Goal: Task Accomplishment & Management: Manage account settings

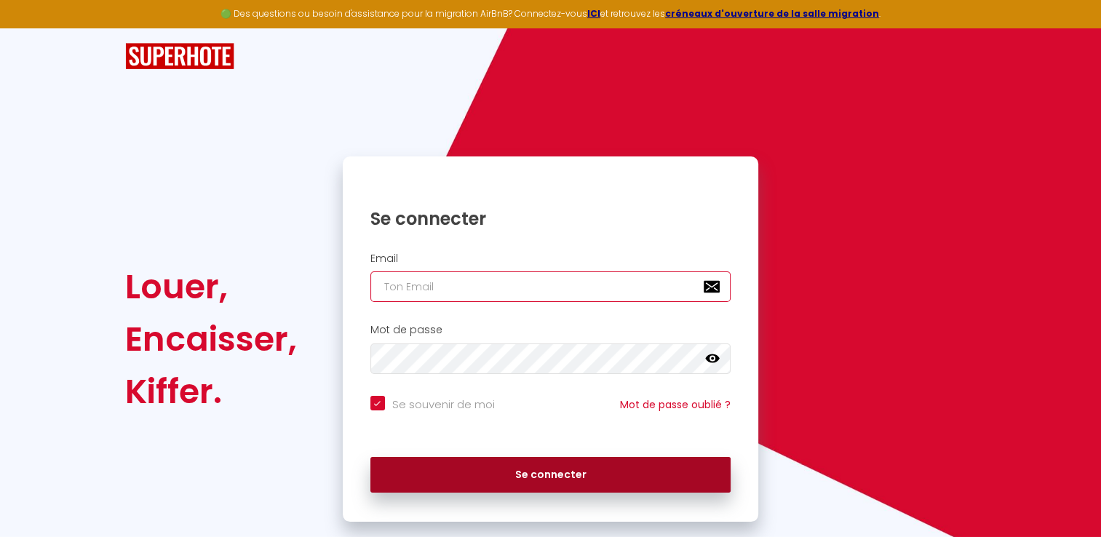
type input "[EMAIL_ADDRESS][DOMAIN_NAME]"
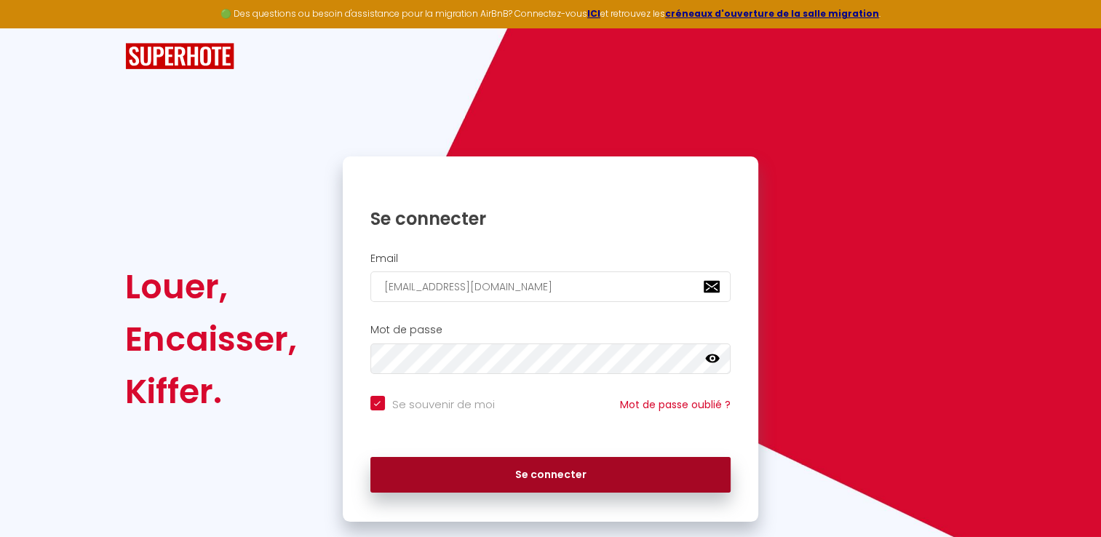
click at [541, 473] on button "Se connecter" at bounding box center [550, 475] width 361 height 36
checkbox input "true"
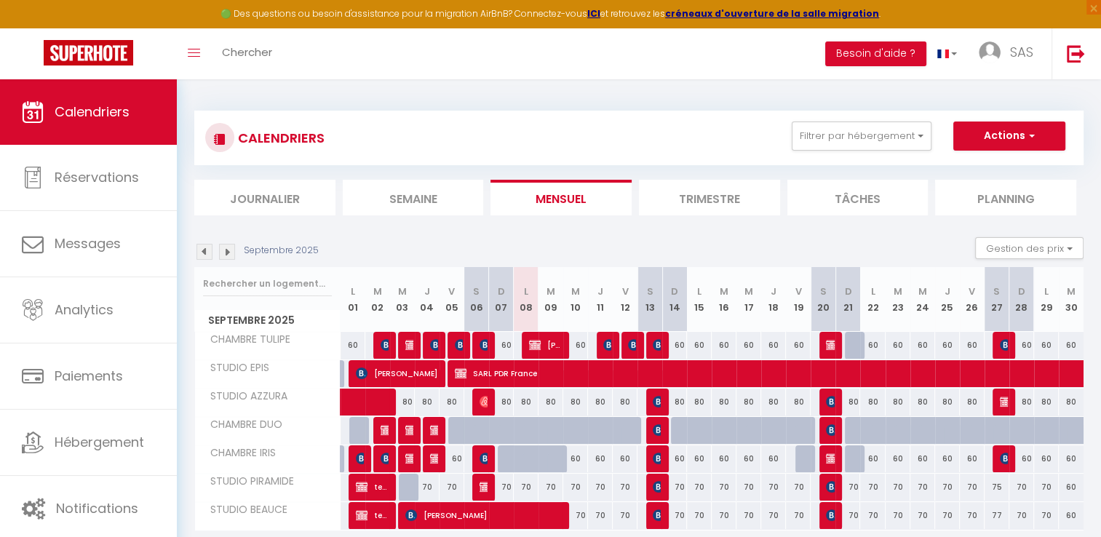
click at [226, 251] on img at bounding box center [227, 252] width 16 height 16
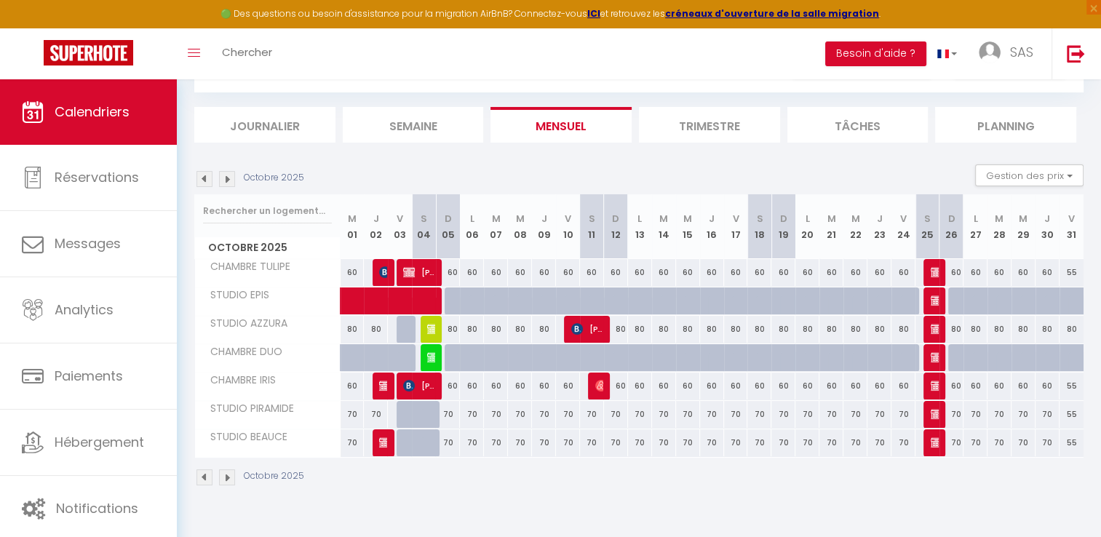
scroll to position [79, 0]
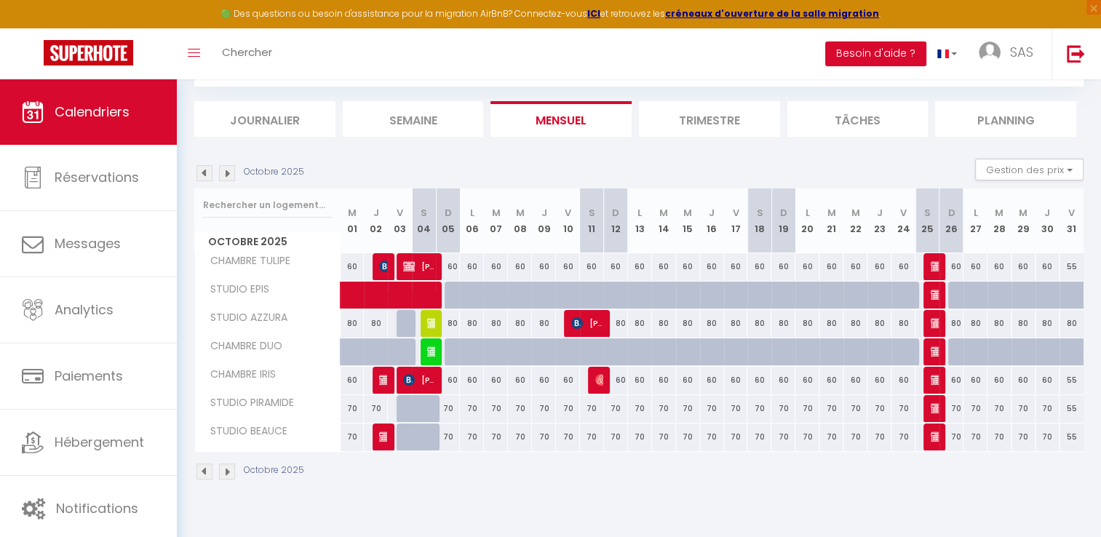
click at [380, 354] on div at bounding box center [384, 360] width 24 height 28
type input "60"
type input "Jeu 02 Octobre 2025"
type input "Ven 03 Octobre 2025"
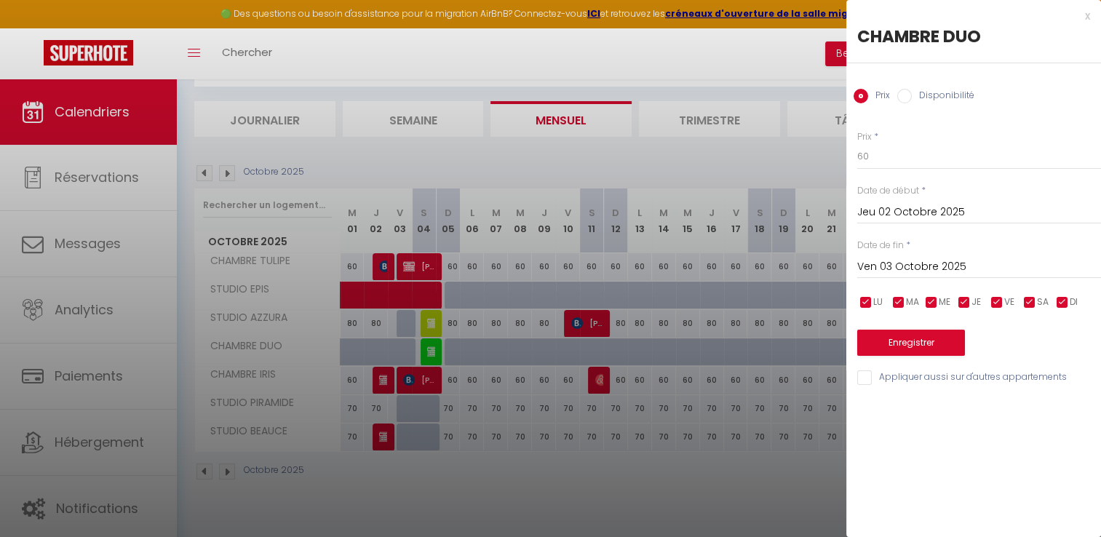
click at [202, 173] on div at bounding box center [550, 268] width 1101 height 537
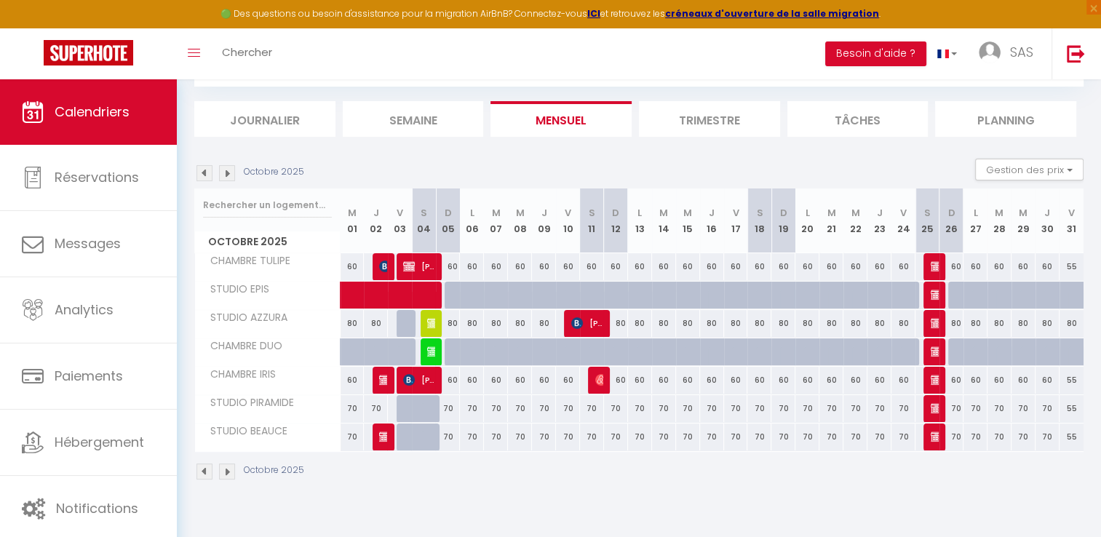
click at [202, 173] on img at bounding box center [204, 173] width 16 height 16
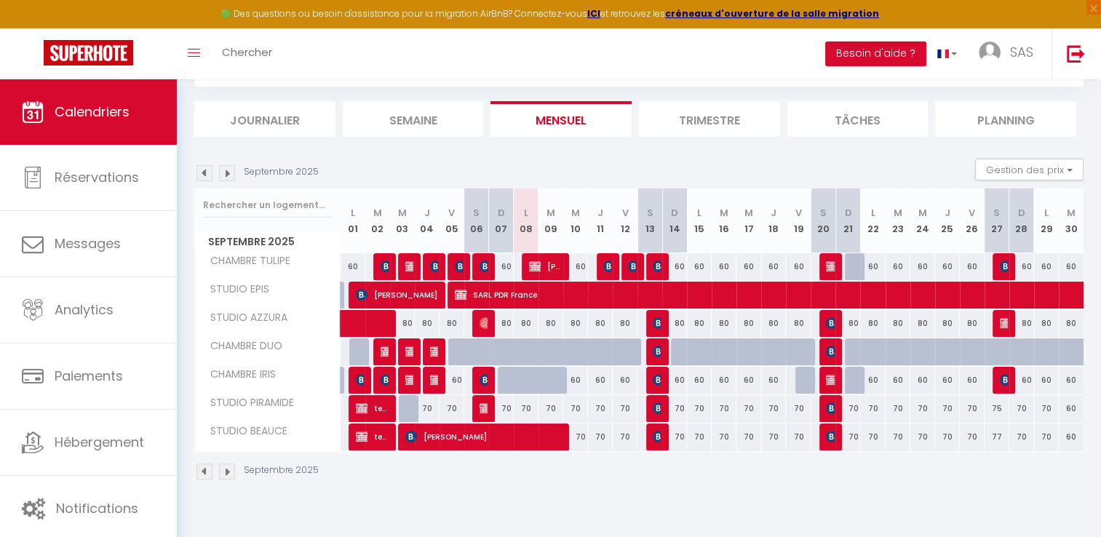
click at [455, 351] on div at bounding box center [460, 352] width 25 height 28
type input "60"
type input "Ven 05 Septembre 2025"
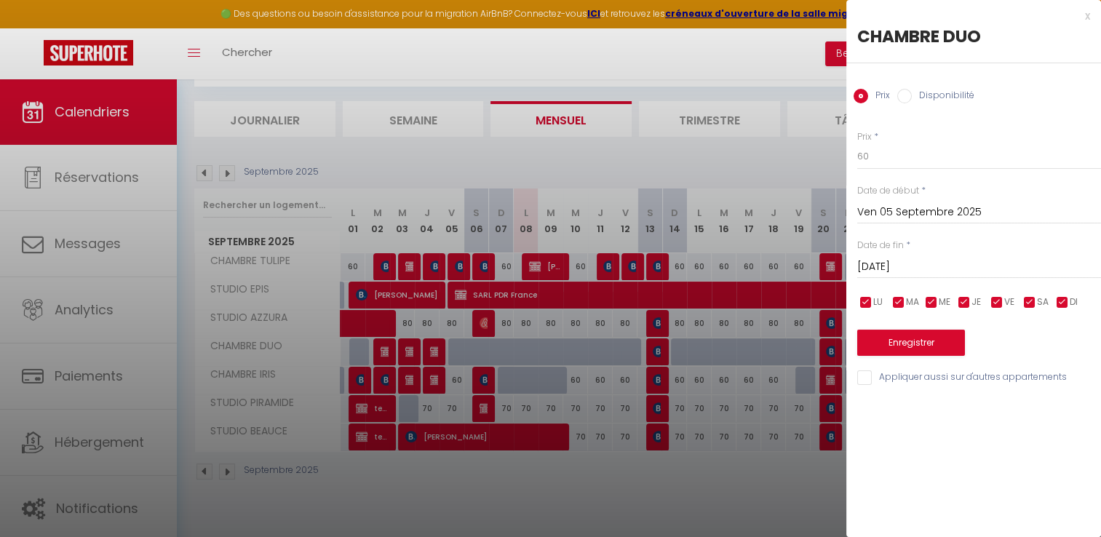
click at [890, 268] on input "[DATE]" at bounding box center [979, 266] width 244 height 19
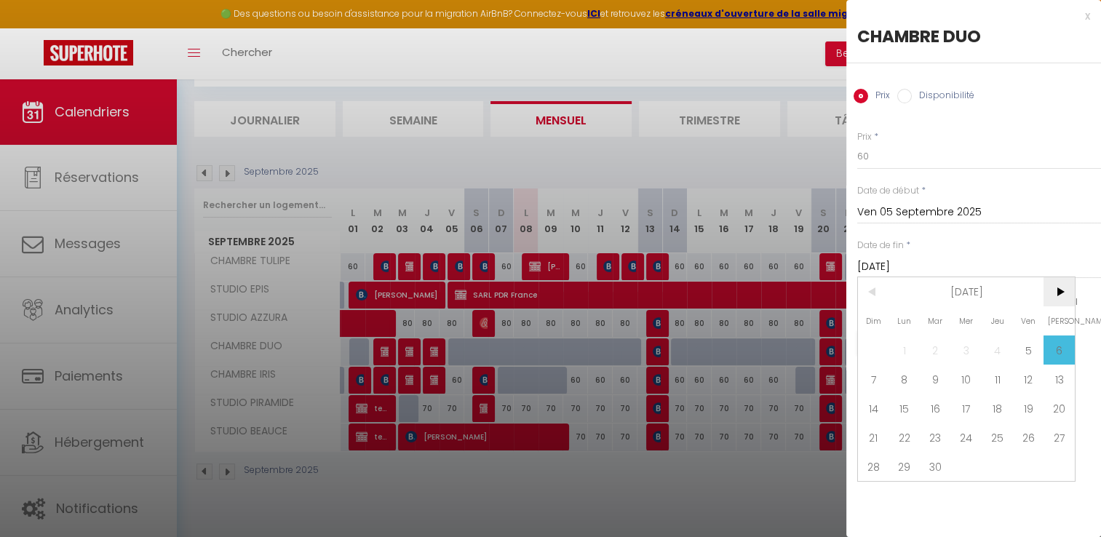
click at [1059, 289] on span ">" at bounding box center [1058, 291] width 31 height 29
click at [1025, 467] on span "31" at bounding box center [1028, 466] width 31 height 29
type input "Ven 31 Octobre 2025"
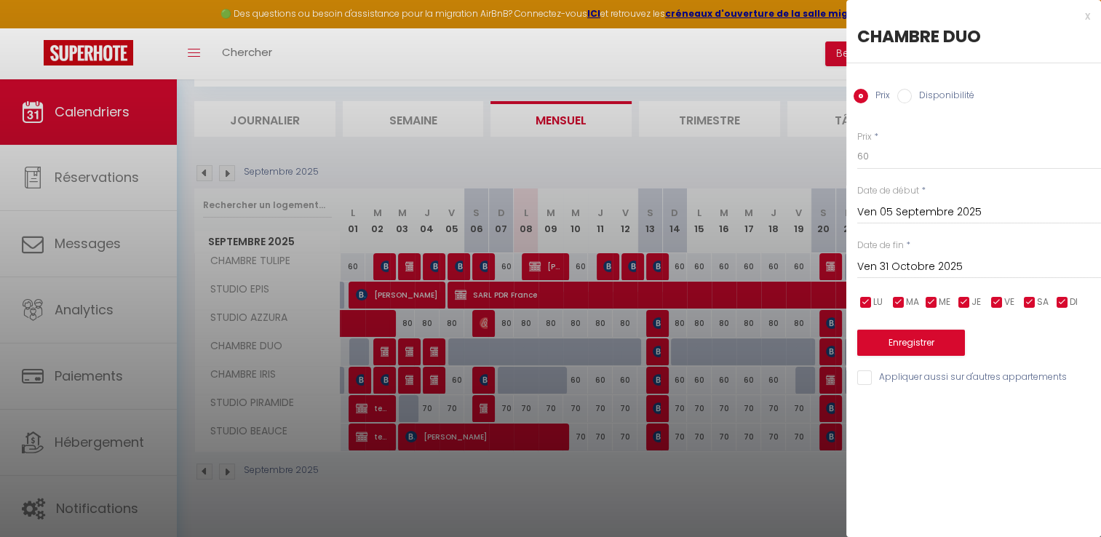
click at [903, 87] on div "Prix Disponibilité" at bounding box center [973, 87] width 255 height 49
click at [903, 97] on input "Disponibilité" at bounding box center [904, 96] width 15 height 15
radio input "true"
radio input "false"
click at [905, 342] on button "Enregistrer" at bounding box center [911, 344] width 108 height 26
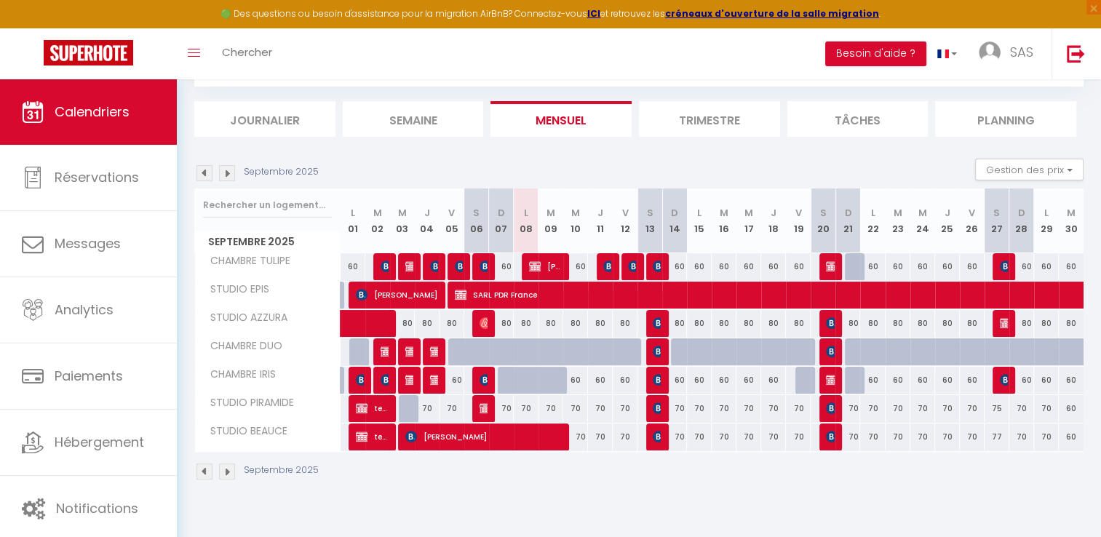
click at [530, 353] on div at bounding box center [534, 360] width 25 height 28
type input "Lun 08 Septembre 2025"
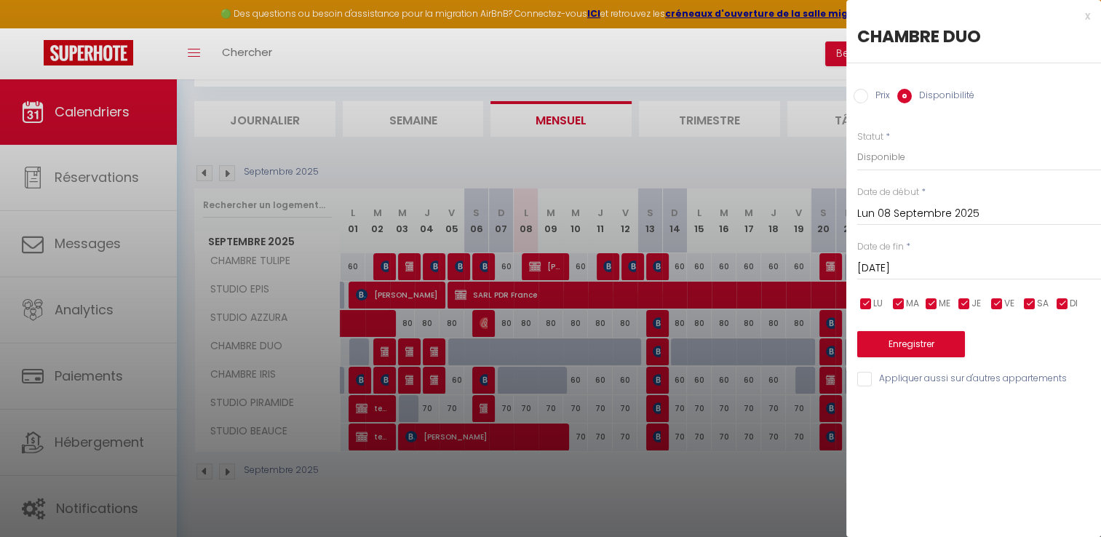
click at [899, 268] on input "[DATE]" at bounding box center [979, 268] width 244 height 19
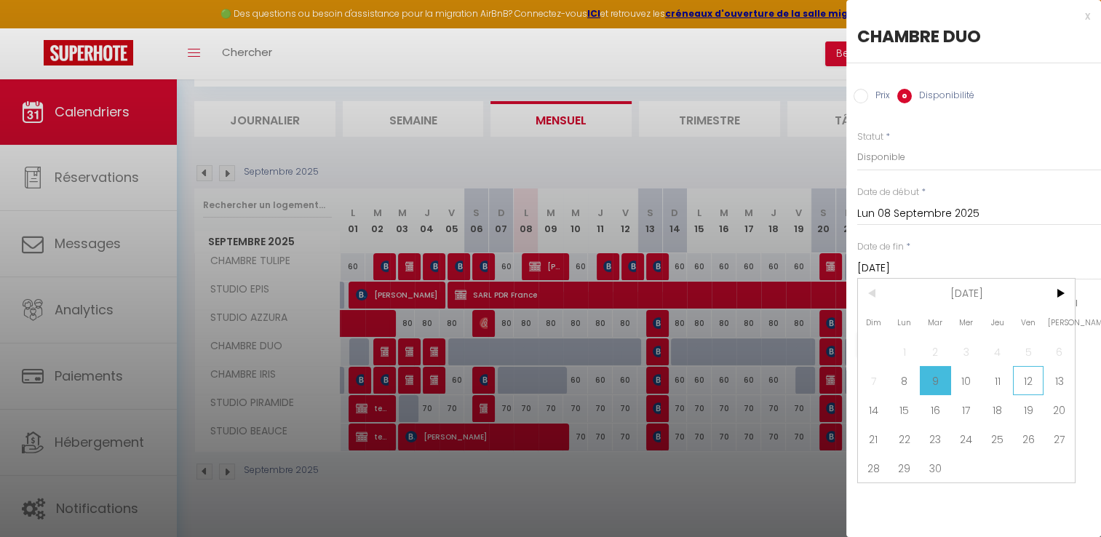
click at [1027, 383] on span "12" at bounding box center [1028, 380] width 31 height 29
type input "Ven 12 Septembre 2025"
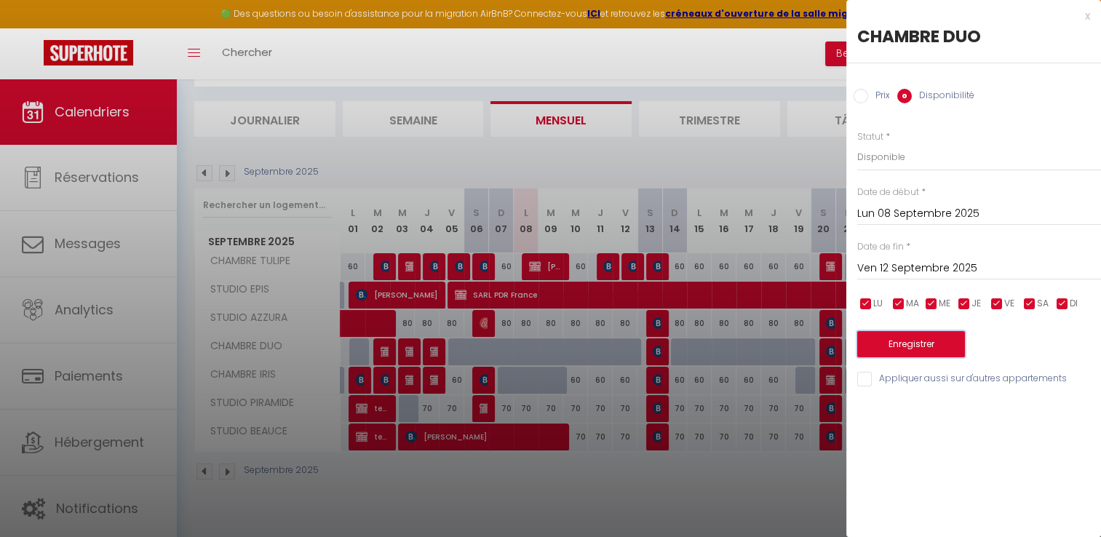
click at [895, 345] on button "Enregistrer" at bounding box center [911, 344] width 108 height 26
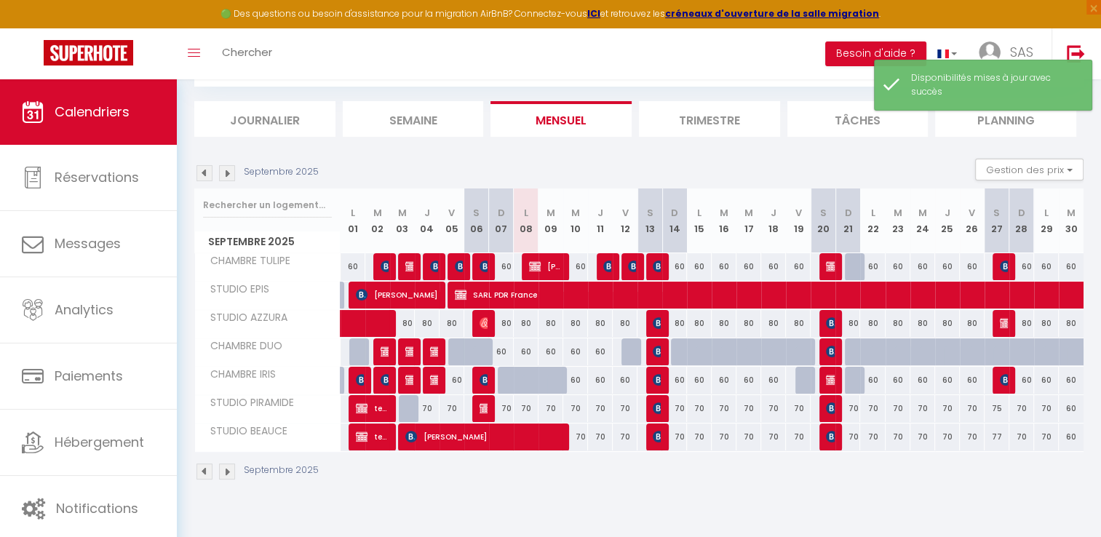
click at [807, 375] on div at bounding box center [807, 381] width 25 height 28
select select "1"
type input "Ven 19 Septembre 2025"
type input "[DATE]"
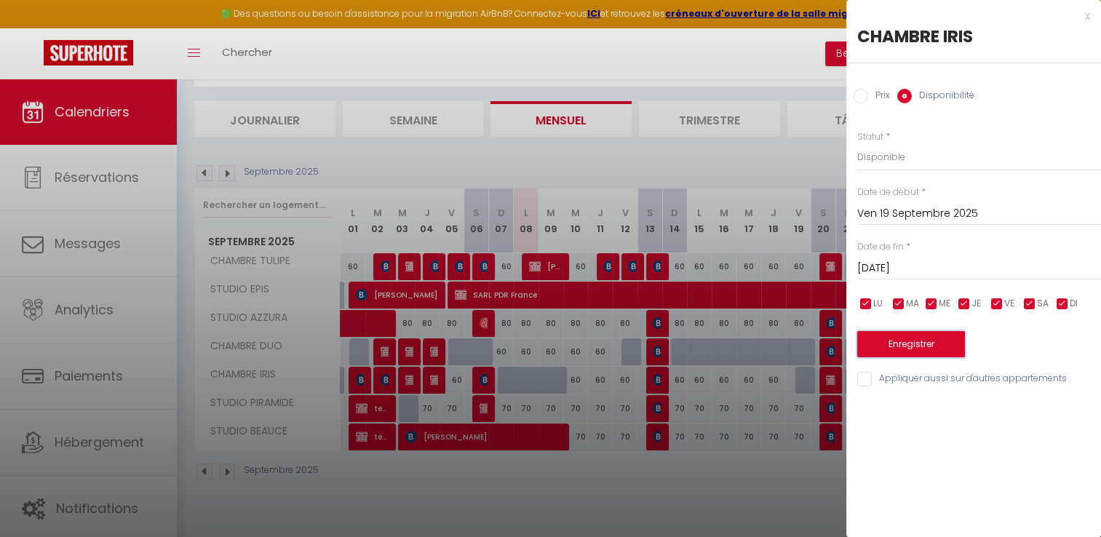
click at [889, 345] on button "Enregistrer" at bounding box center [911, 344] width 108 height 26
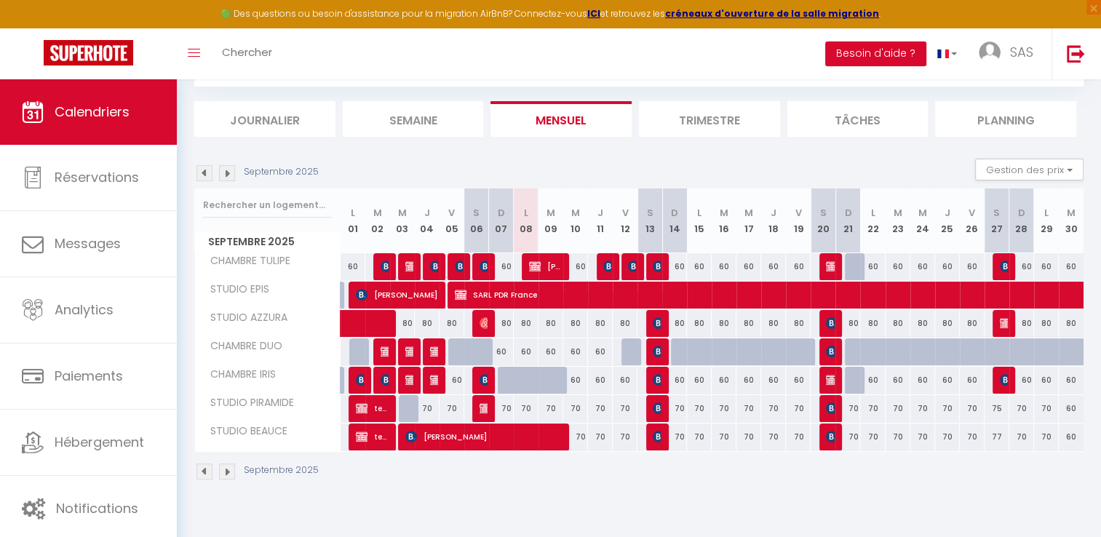
click at [635, 350] on div at bounding box center [633, 352] width 25 height 28
select select "1"
type input "Ven 12 Septembre 2025"
type input "[DATE]"
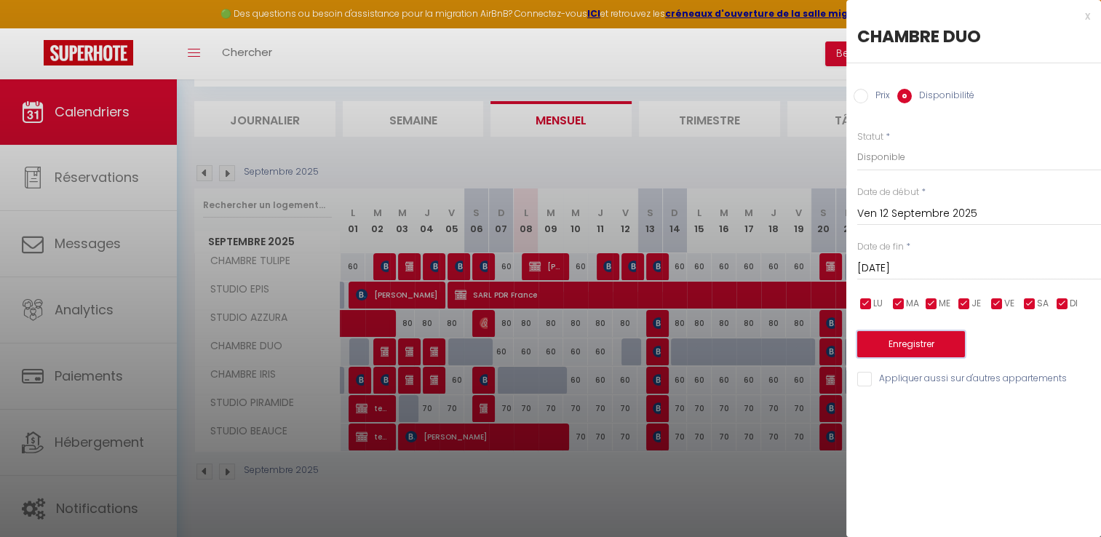
click at [907, 352] on button "Enregistrer" at bounding box center [911, 344] width 108 height 26
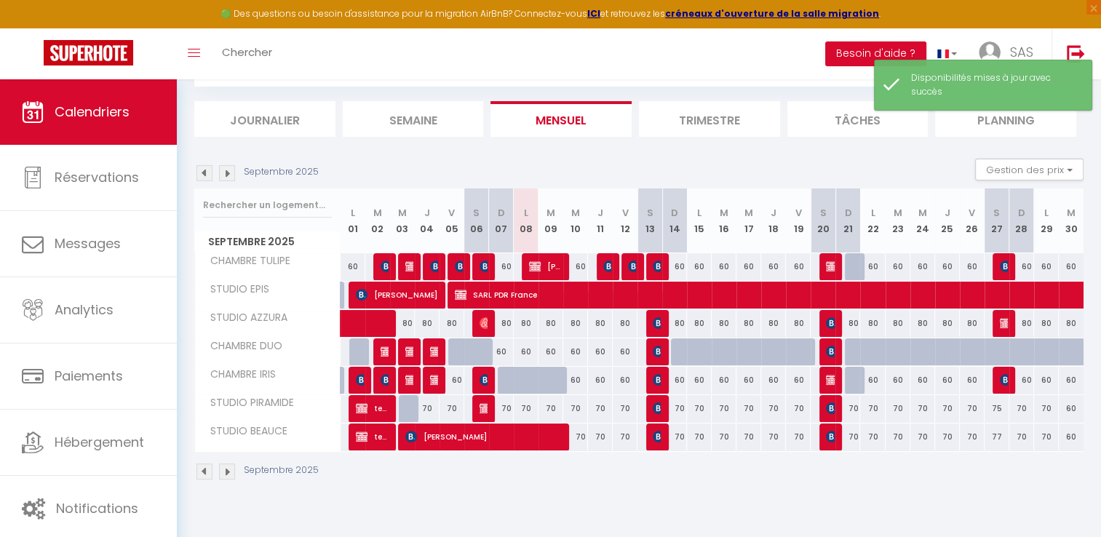
click at [677, 354] on div at bounding box center [683, 352] width 25 height 28
select select "1"
type input "Dim 14 Septembre 2025"
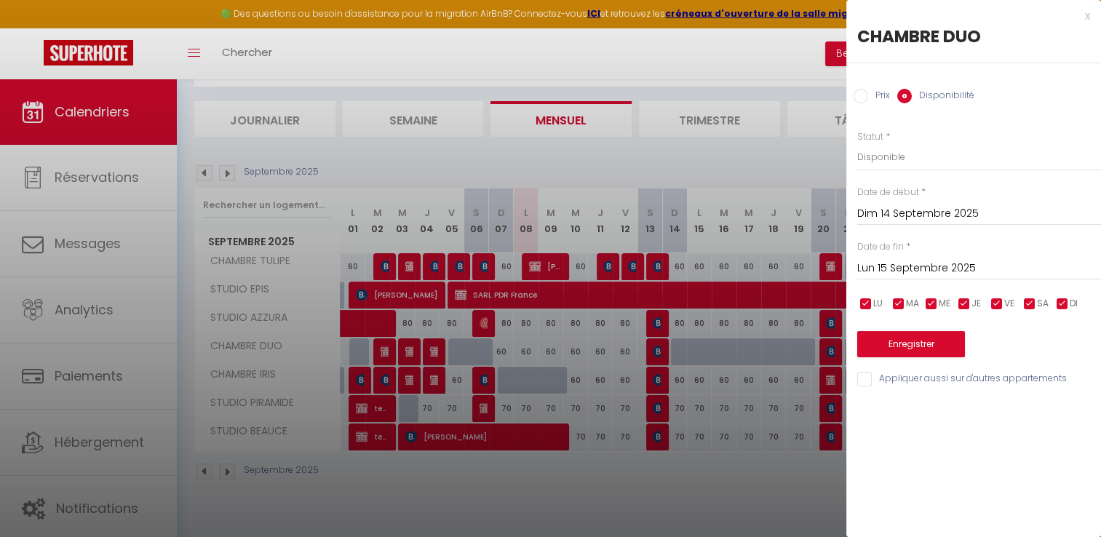
click at [887, 266] on input "Lun 15 Septembre 2025" at bounding box center [979, 268] width 244 height 19
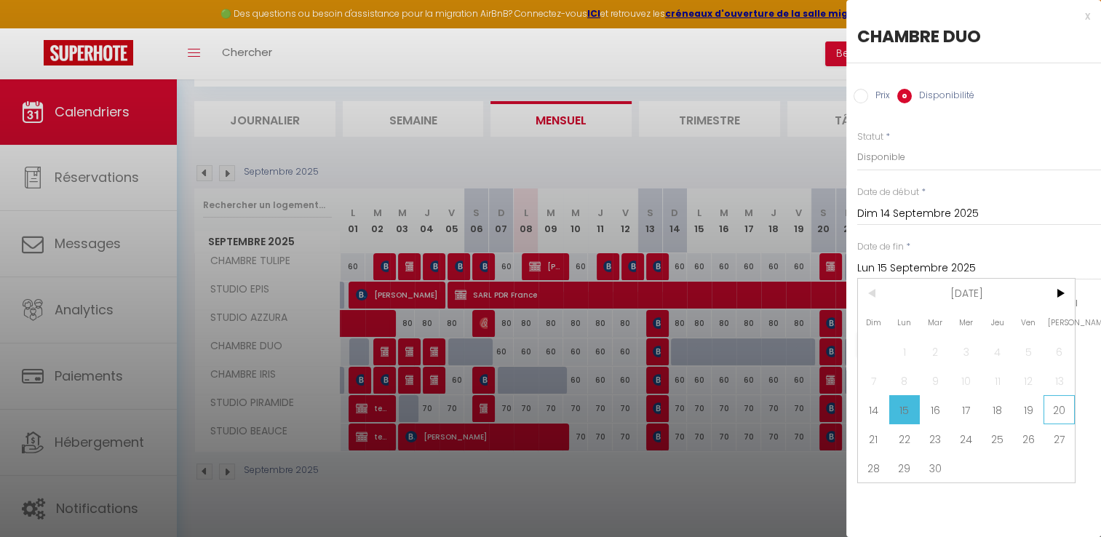
click at [1061, 407] on span "20" at bounding box center [1058, 409] width 31 height 29
type input "[DATE]"
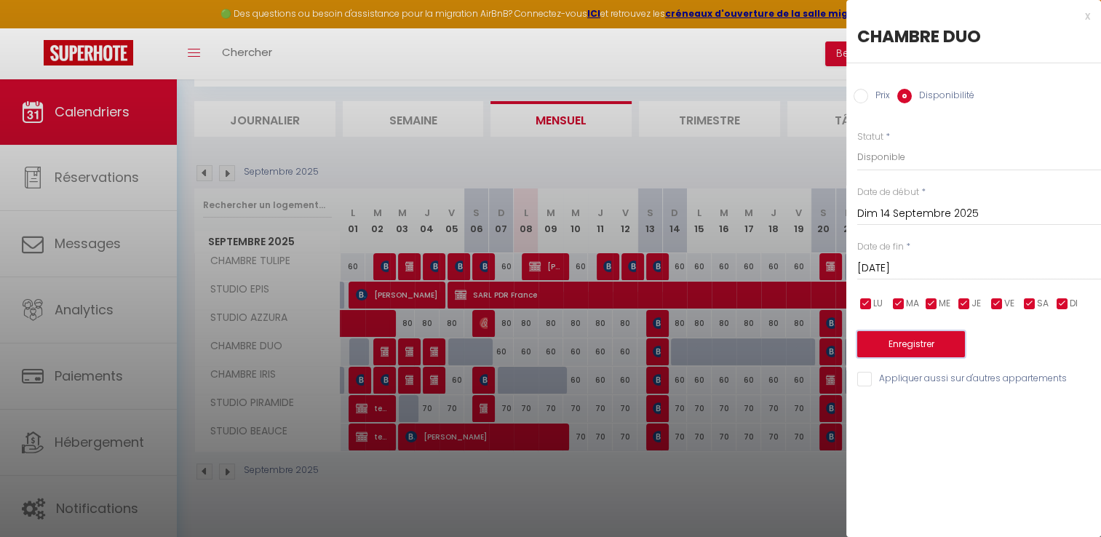
click at [885, 338] on button "Enregistrer" at bounding box center [911, 344] width 108 height 26
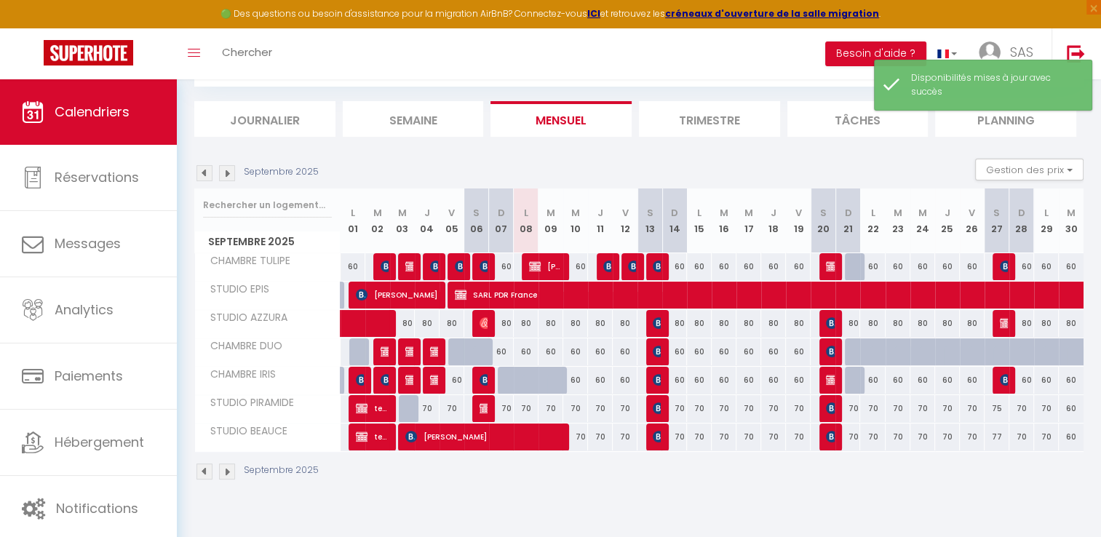
click at [845, 354] on div at bounding box center [856, 352] width 25 height 28
select select "1"
type input "Dim 21 Septembre 2025"
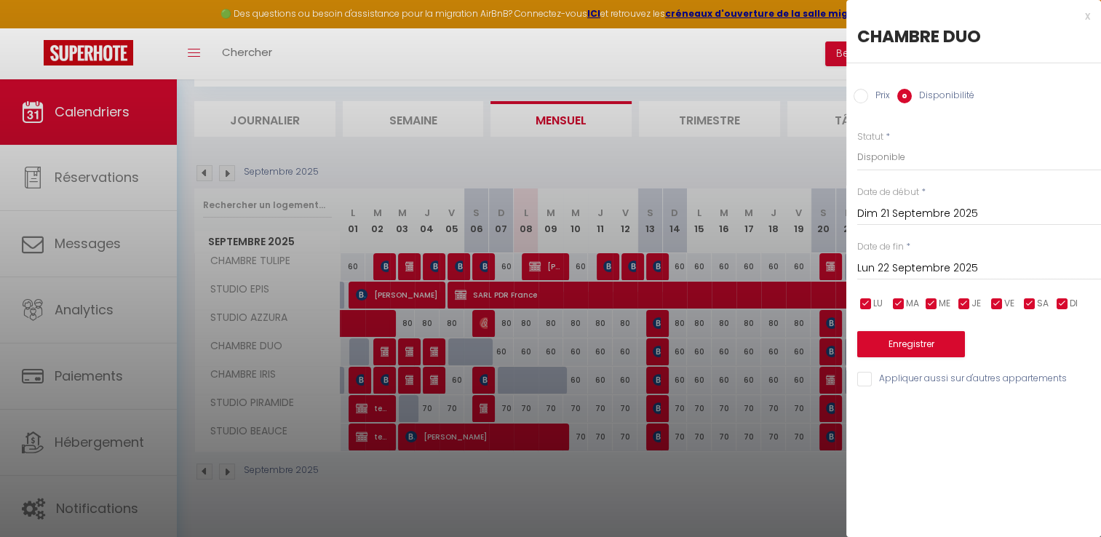
click at [887, 266] on input "Lun 22 Septembre 2025" at bounding box center [979, 268] width 244 height 19
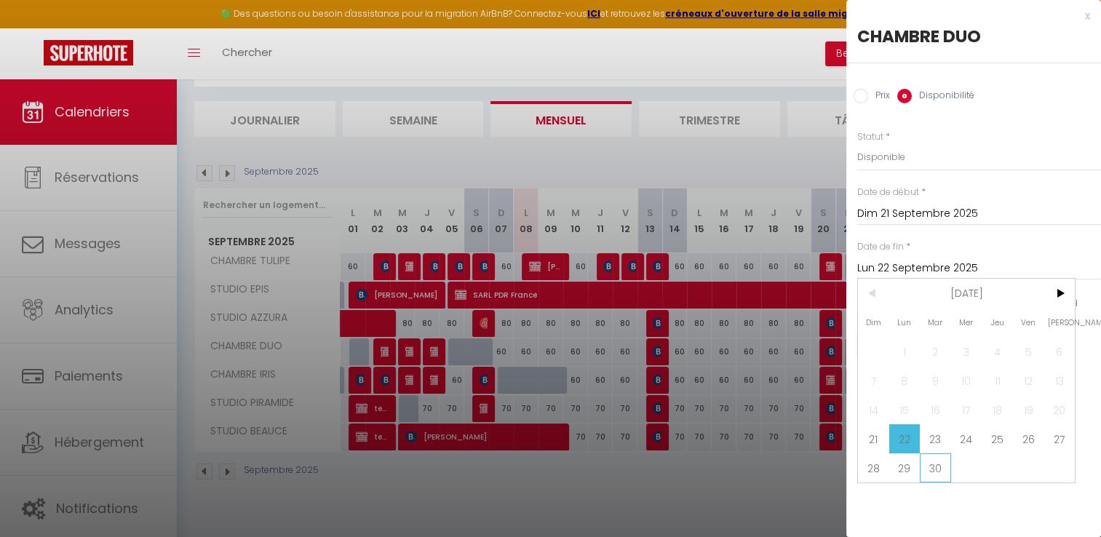
click at [936, 471] on span "30" at bounding box center [934, 467] width 31 height 29
type input "[DATE]"
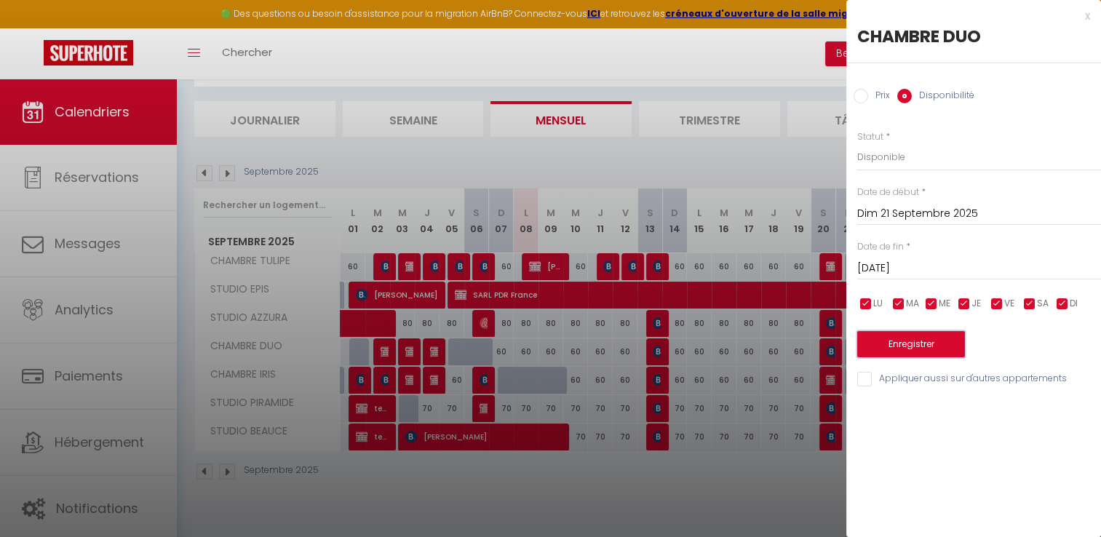
click at [894, 343] on button "Enregistrer" at bounding box center [911, 344] width 108 height 26
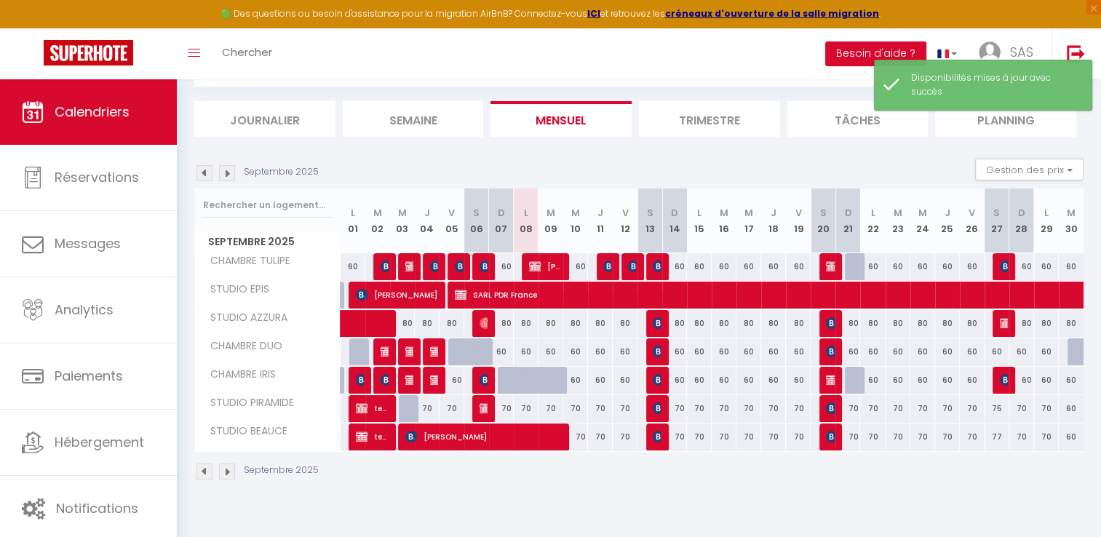
click at [1074, 356] on div at bounding box center [1079, 352] width 25 height 28
select select "1"
type input "[DATE]"
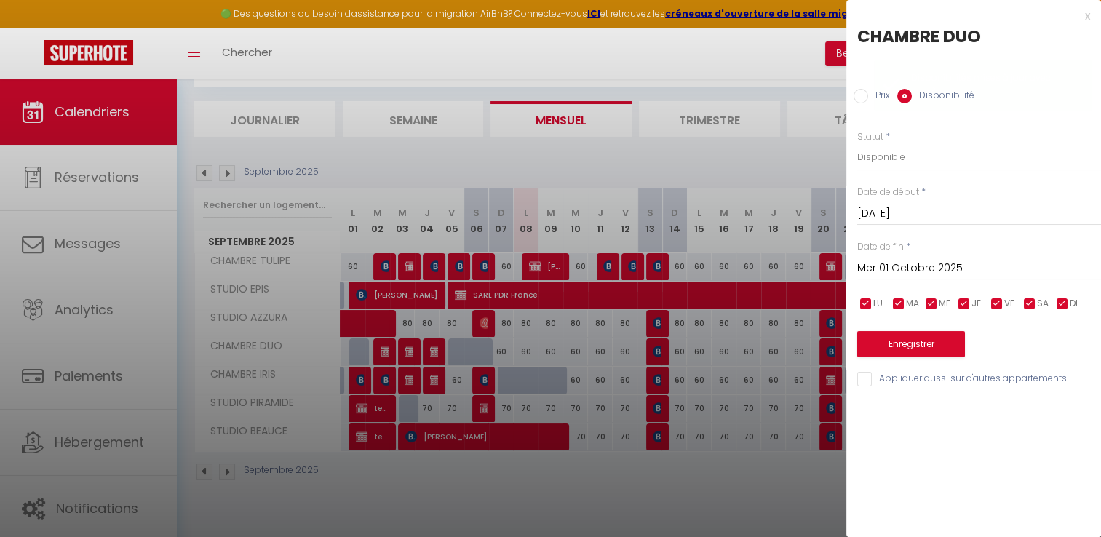
click at [909, 266] on input "Mer 01 Octobre 2025" at bounding box center [979, 268] width 244 height 19
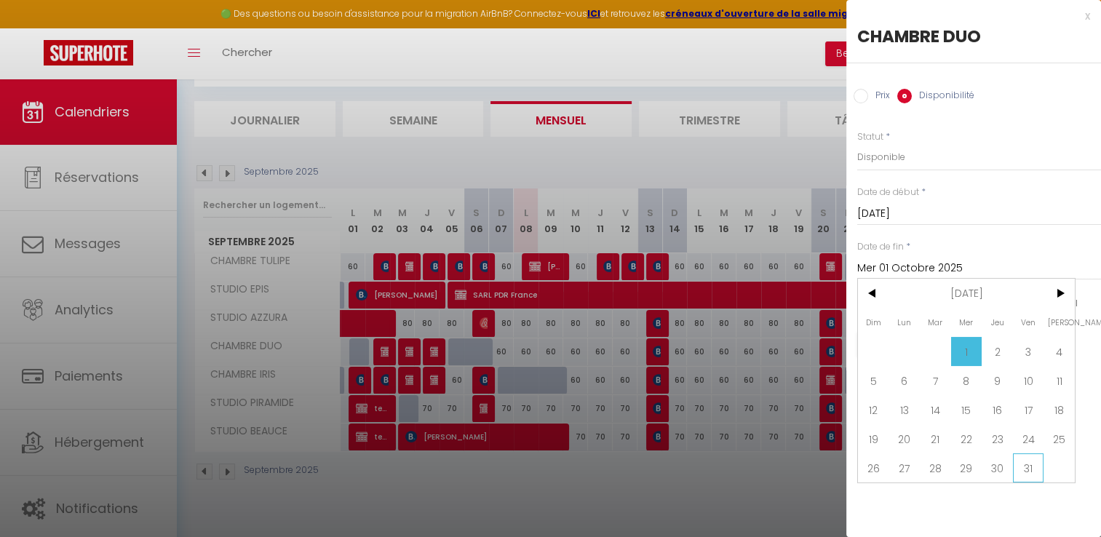
click at [1024, 467] on span "31" at bounding box center [1028, 467] width 31 height 29
type input "Ven 31 Octobre 2025"
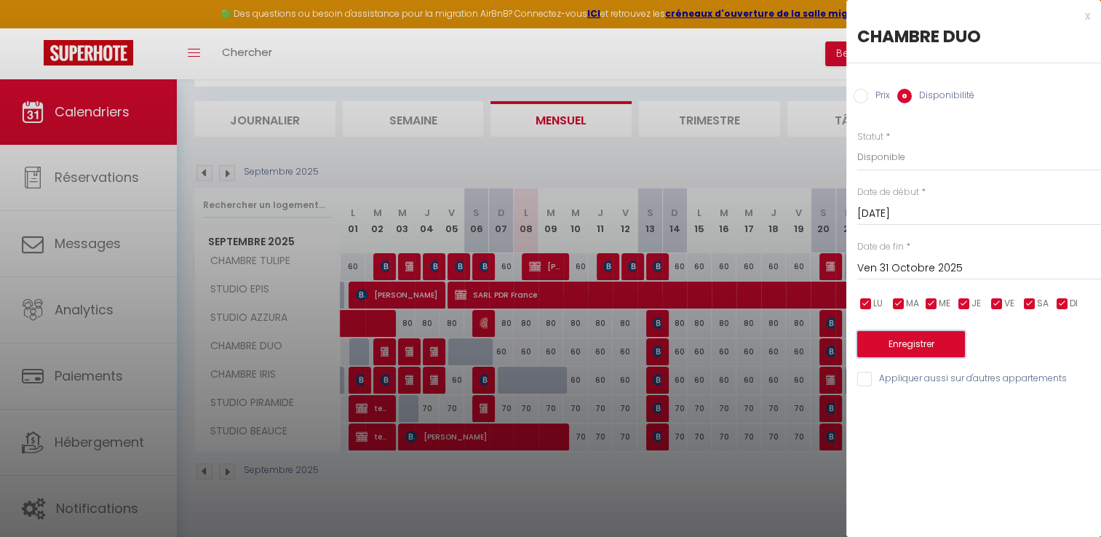
click at [890, 343] on button "Enregistrer" at bounding box center [911, 344] width 108 height 26
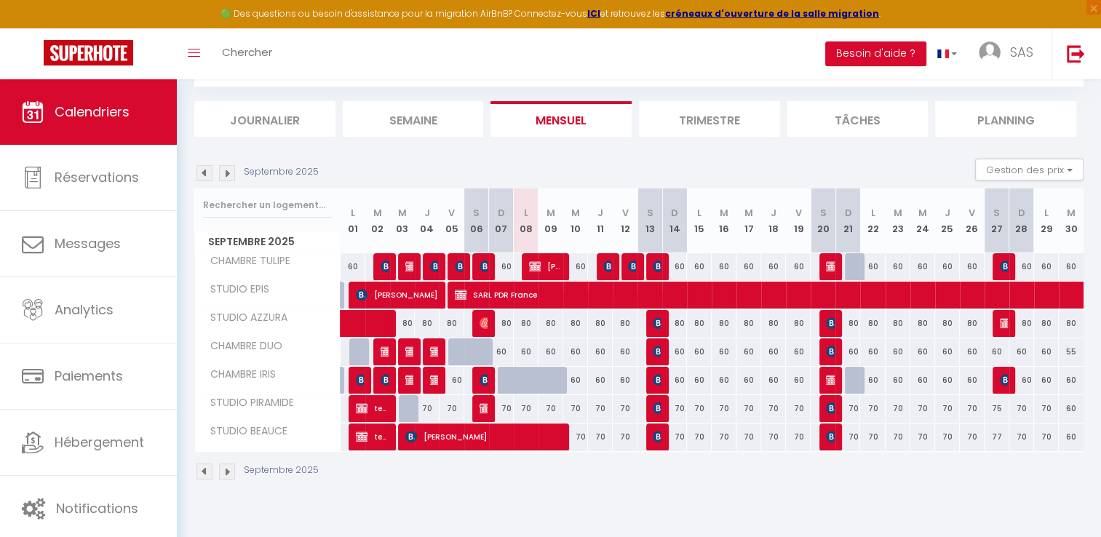
click at [794, 380] on div "60" at bounding box center [798, 380] width 25 height 27
select select "1"
type input "Ven 19 Septembre 2025"
type input "[DATE]"
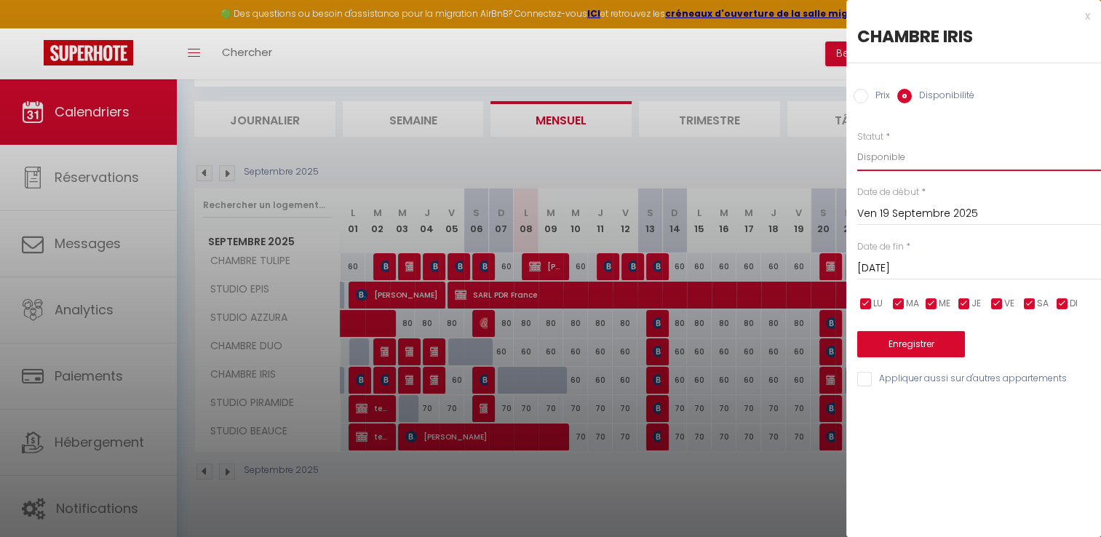
click at [890, 162] on select "Disponible Indisponible" at bounding box center [979, 157] width 244 height 28
select select "0"
click at [857, 143] on select "Disponible Indisponible" at bounding box center [979, 157] width 244 height 28
click at [896, 348] on button "Enregistrer" at bounding box center [911, 344] width 108 height 26
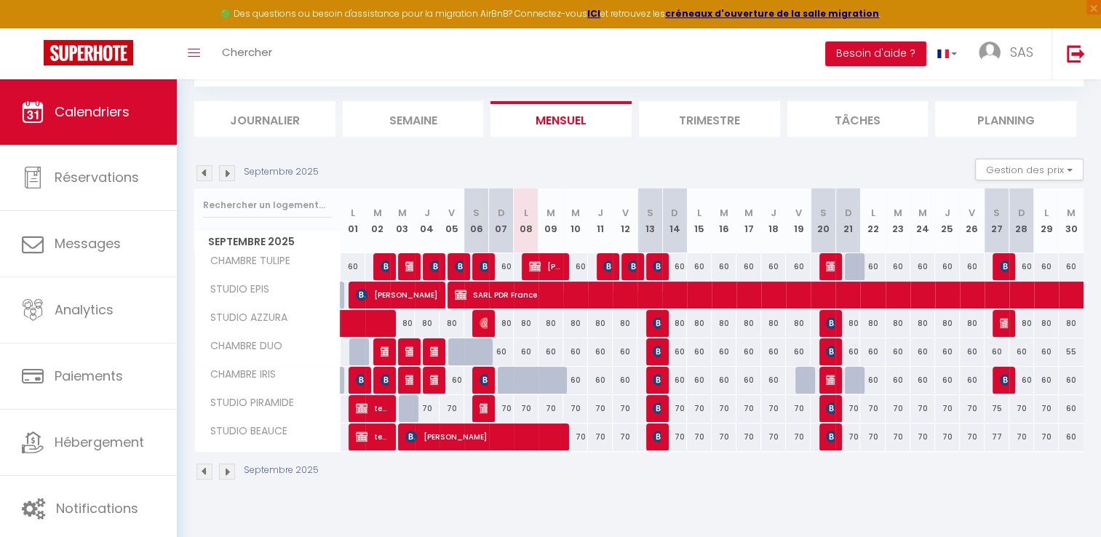
click at [221, 172] on img at bounding box center [227, 173] width 16 height 16
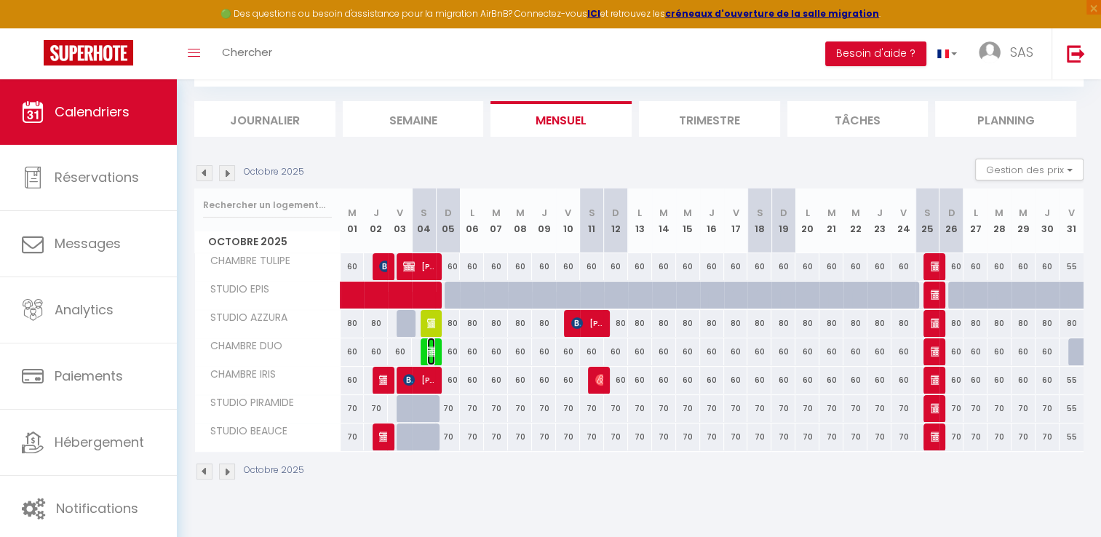
click at [429, 351] on img at bounding box center [433, 352] width 12 height 12
select select "OK"
select select "0"
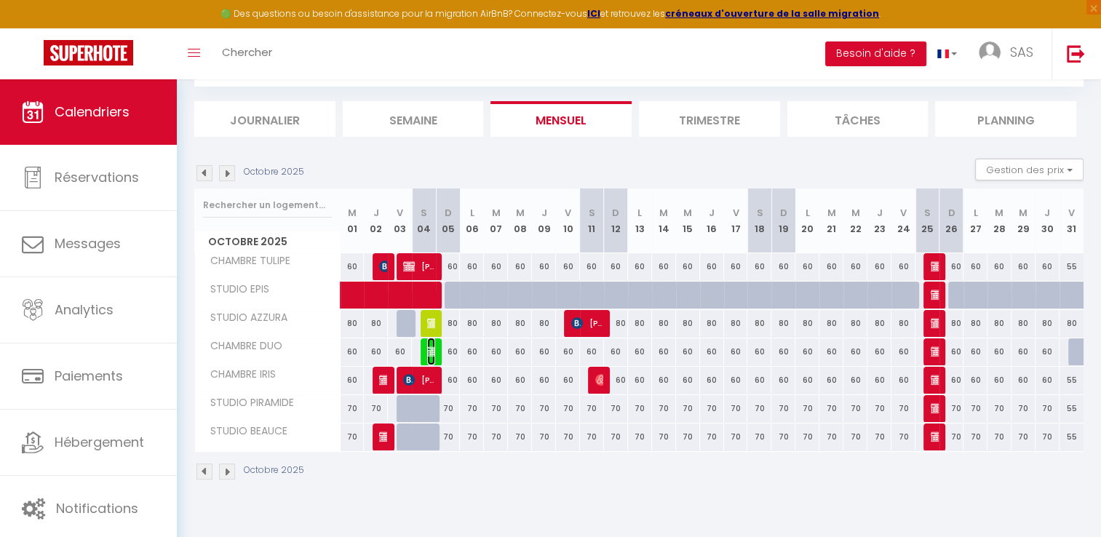
select select "1"
select select
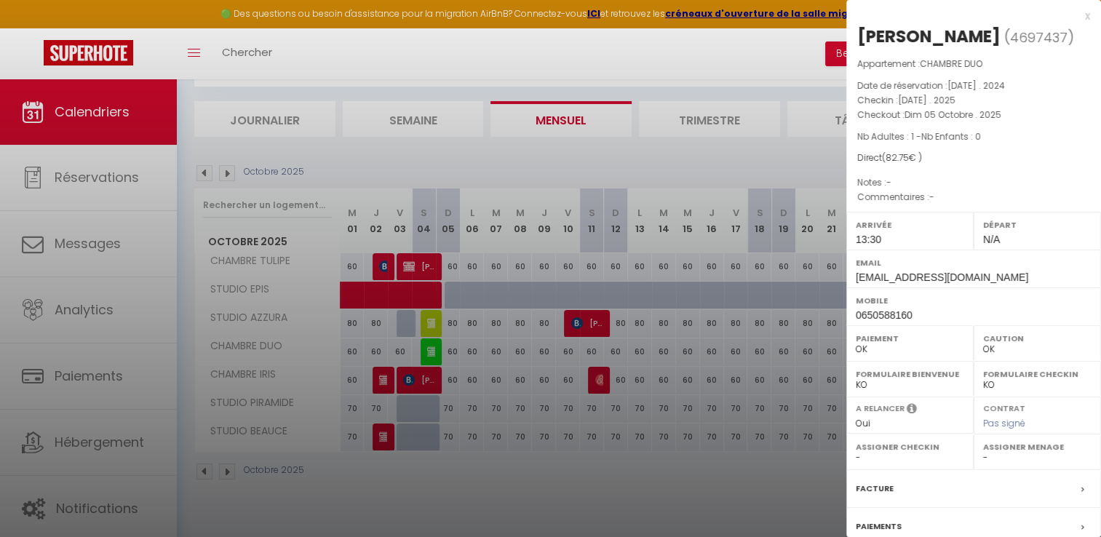
click at [431, 319] on div at bounding box center [550, 268] width 1101 height 537
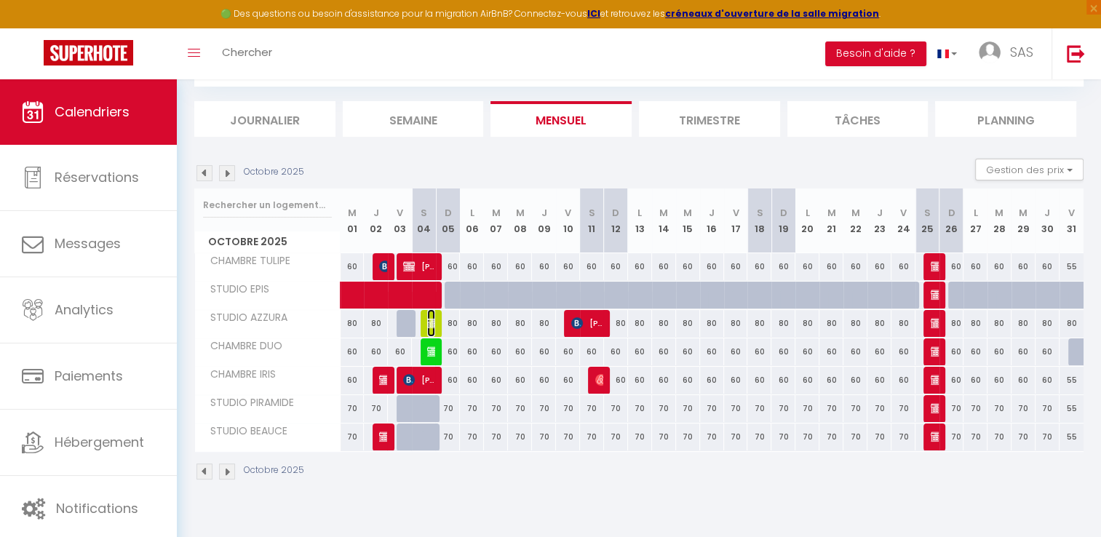
click at [431, 319] on img at bounding box center [433, 323] width 12 height 12
select select "KO"
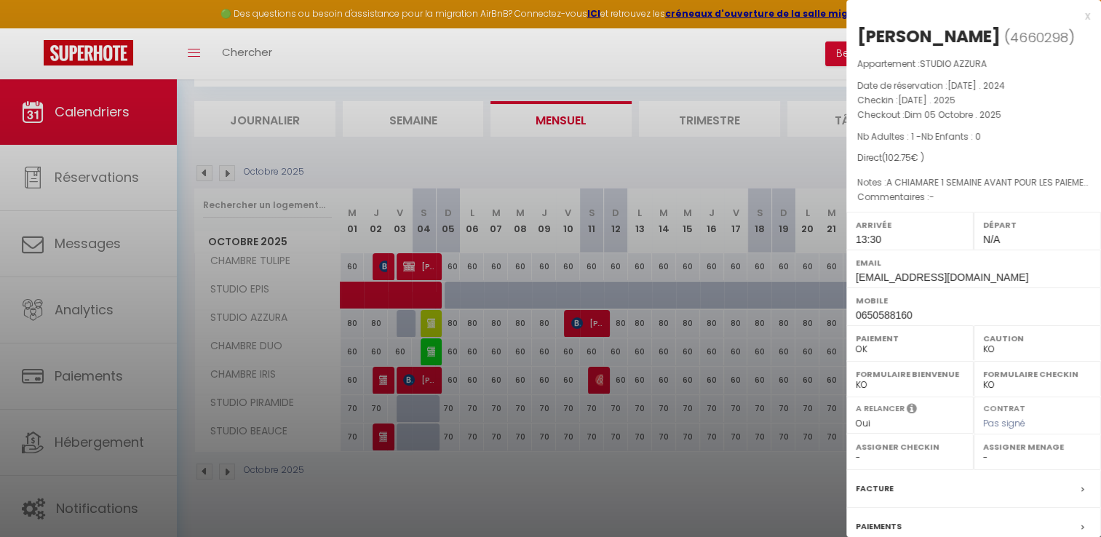
click at [384, 438] on div at bounding box center [550, 268] width 1101 height 537
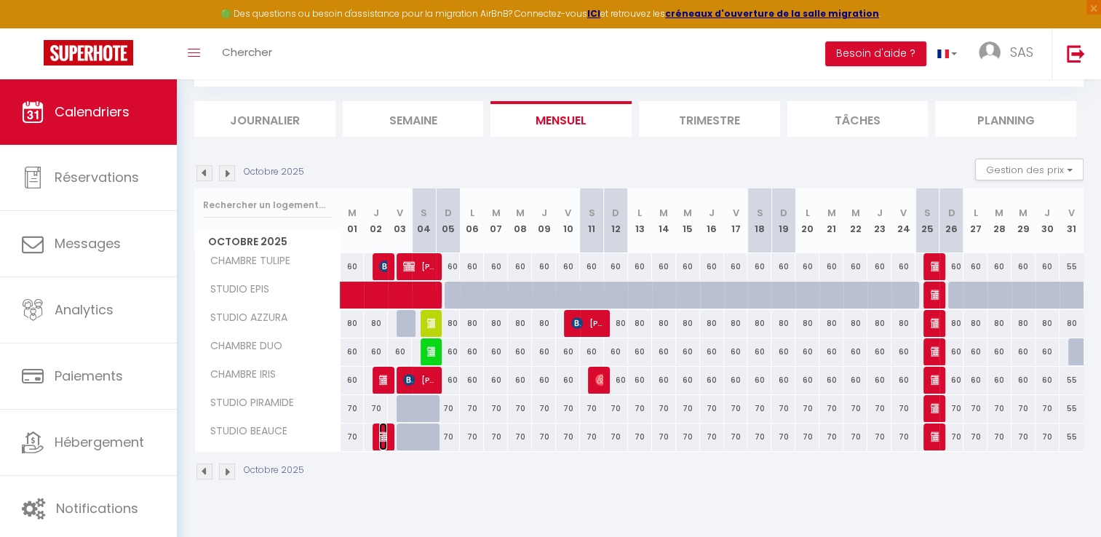
click at [384, 438] on img at bounding box center [385, 437] width 12 height 12
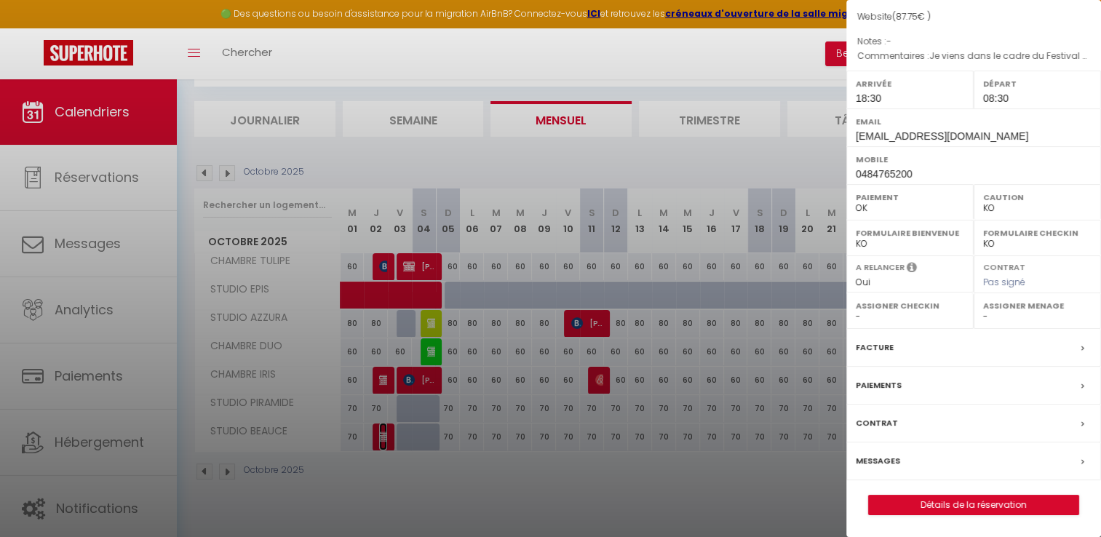
scroll to position [0, 0]
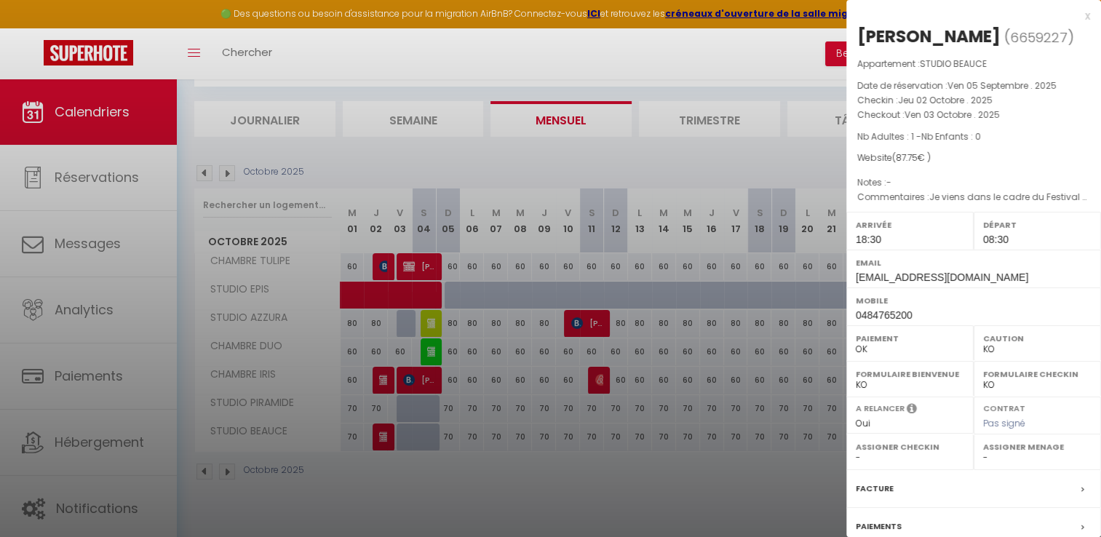
click at [386, 431] on div at bounding box center [550, 268] width 1101 height 537
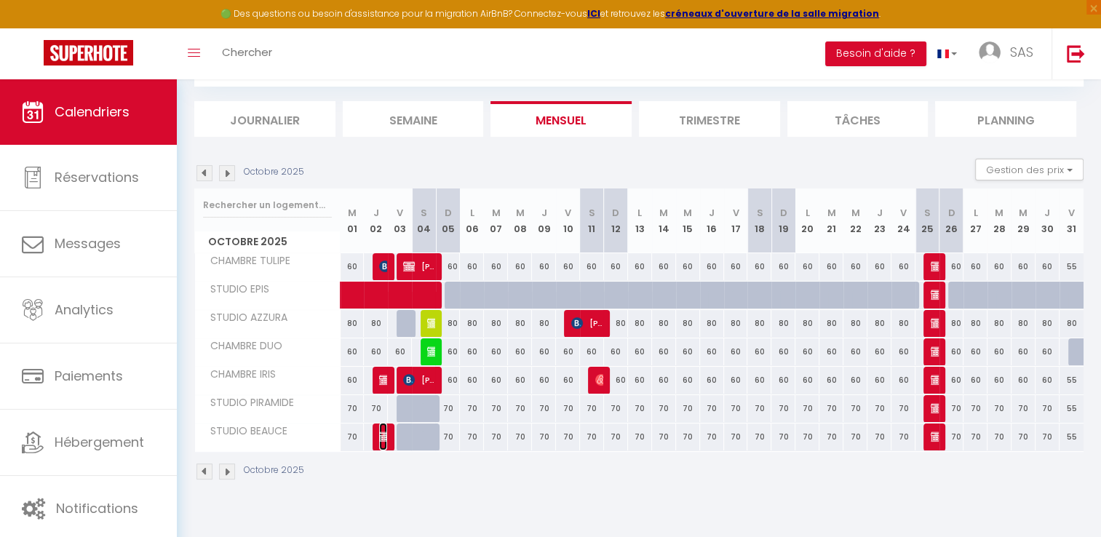
click at [386, 431] on img at bounding box center [385, 437] width 12 height 12
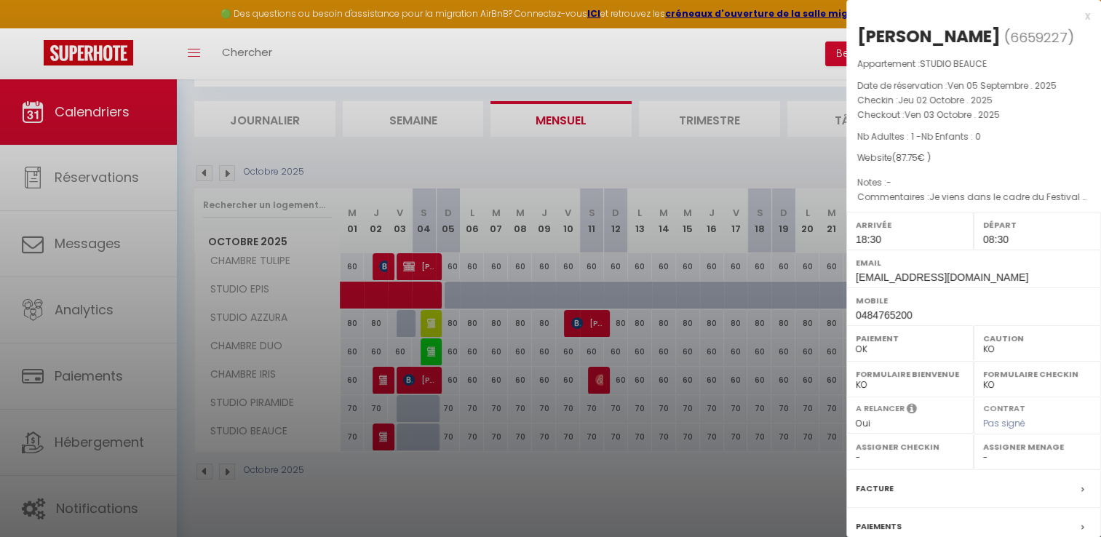
click at [380, 374] on div at bounding box center [550, 268] width 1101 height 537
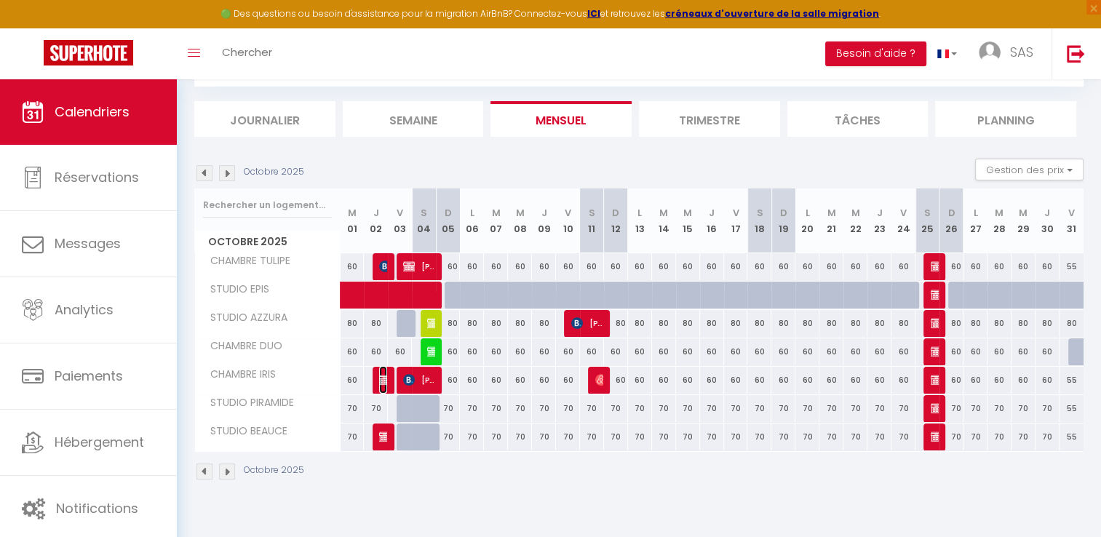
click at [380, 374] on img at bounding box center [385, 380] width 12 height 12
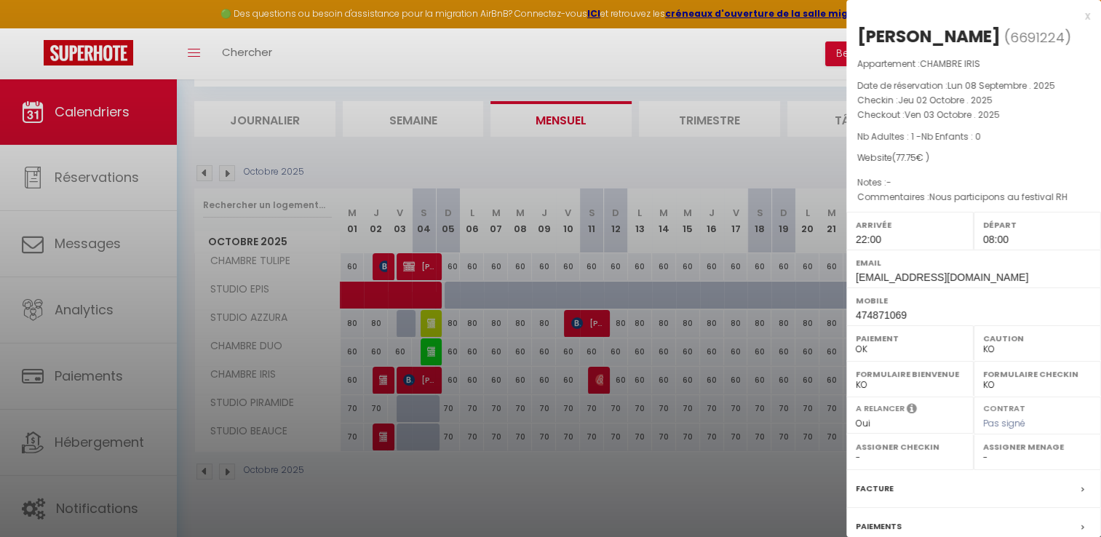
click at [372, 351] on div at bounding box center [550, 268] width 1101 height 537
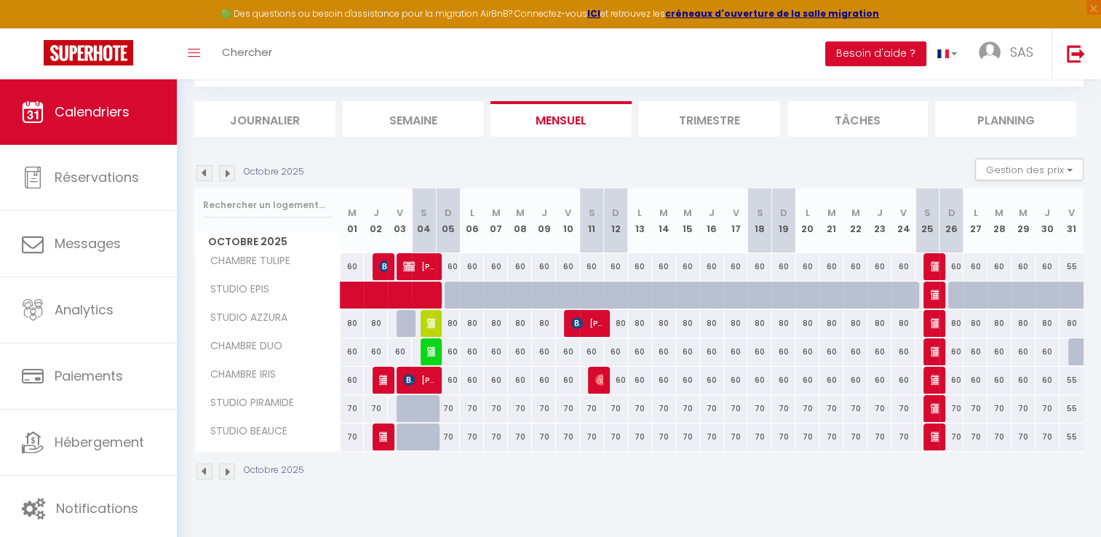
click at [371, 353] on div "60" at bounding box center [376, 351] width 24 height 27
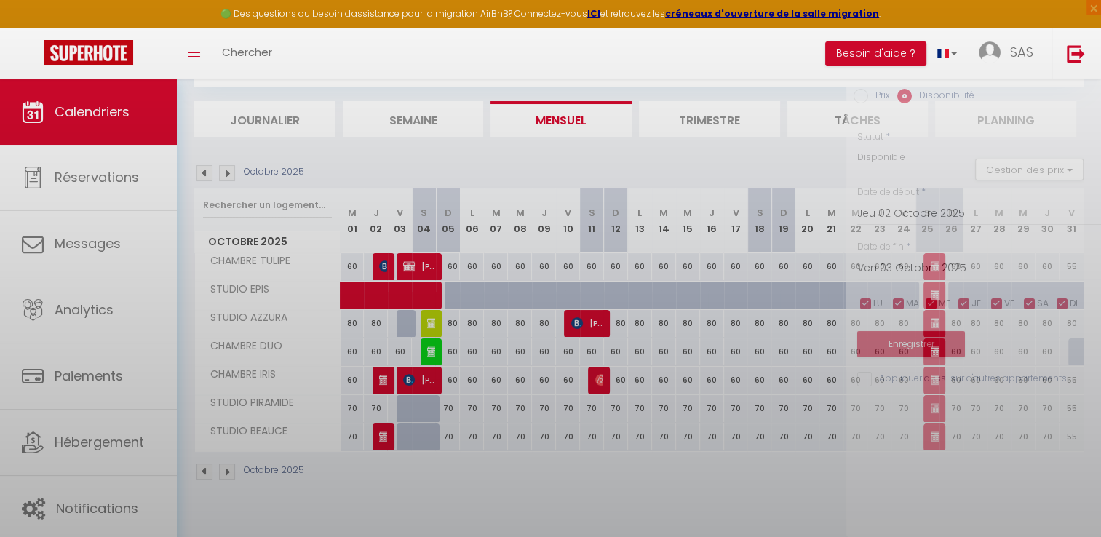
click at [371, 353] on div at bounding box center [550, 268] width 1101 height 537
